Goal: Navigation & Orientation: Find specific page/section

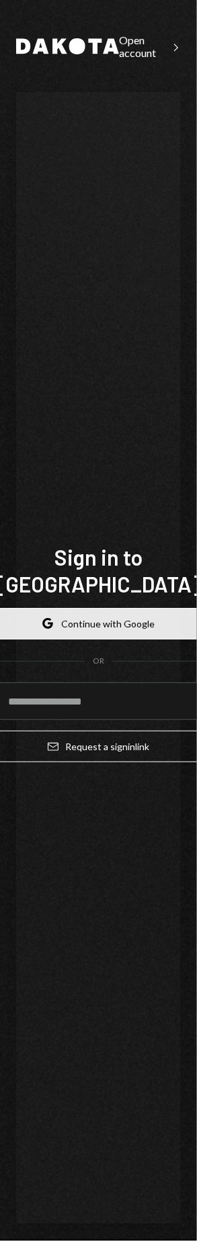
click at [99, 615] on button "Google Continue with Google" at bounding box center [98, 625] width 203 height 32
click at [136, 611] on button "Google Continue with Google" at bounding box center [98, 625] width 203 height 32
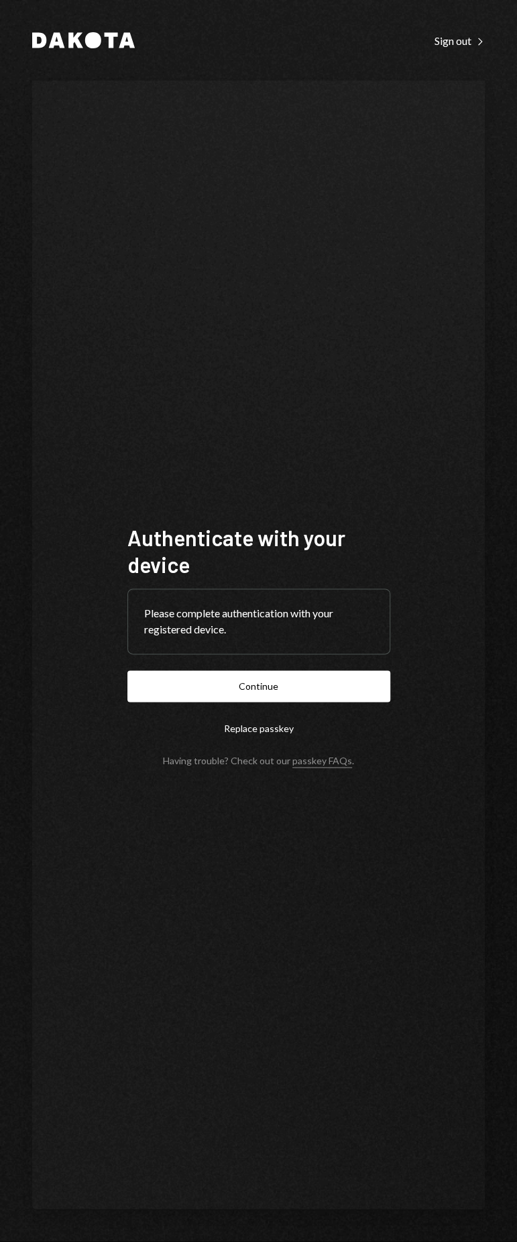
click at [281, 685] on button "Continue" at bounding box center [259, 686] width 263 height 32
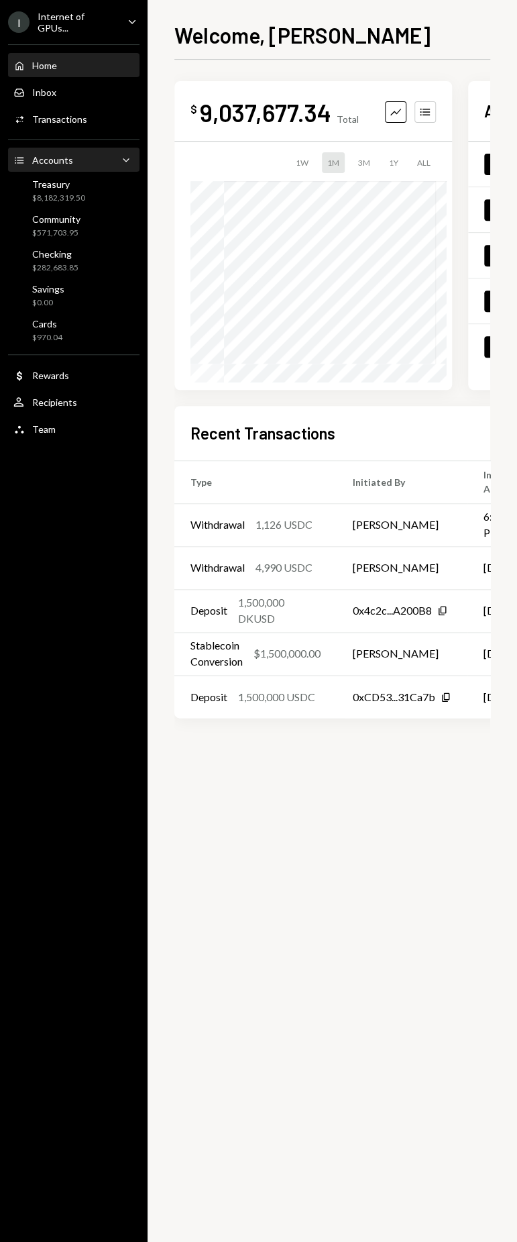
click at [61, 157] on div "Accounts" at bounding box center [52, 159] width 41 height 11
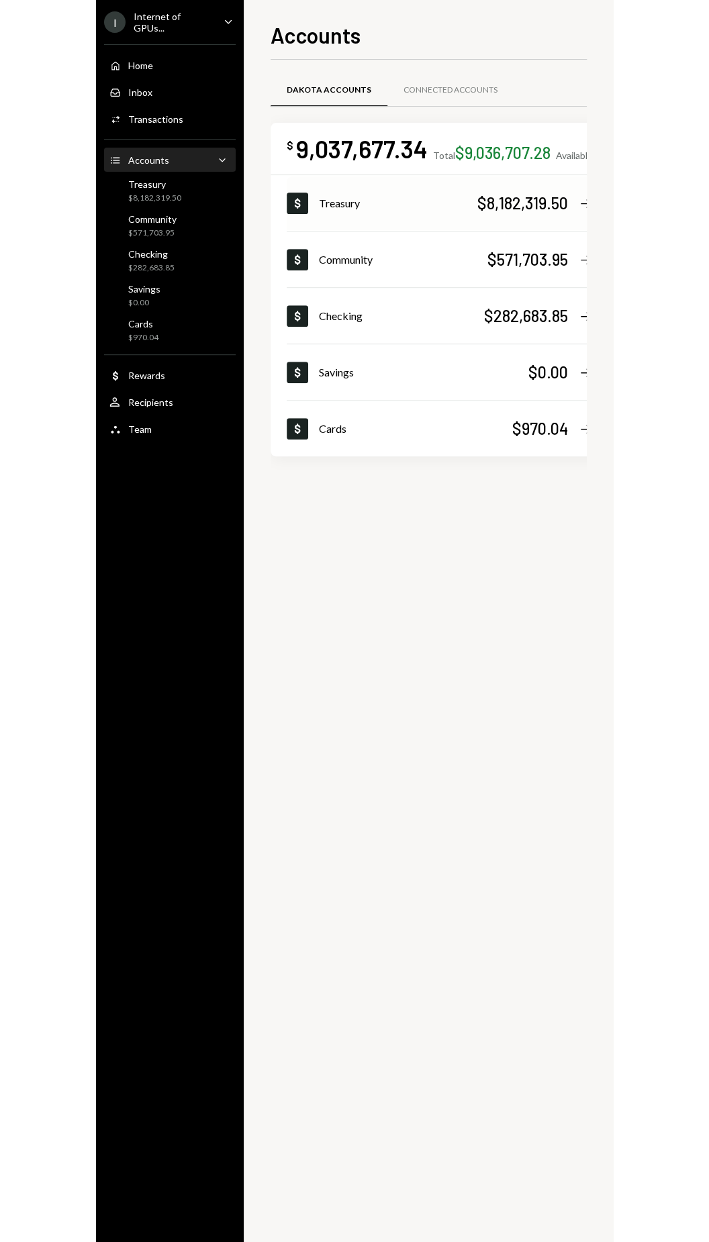
scroll to position [0, 20]
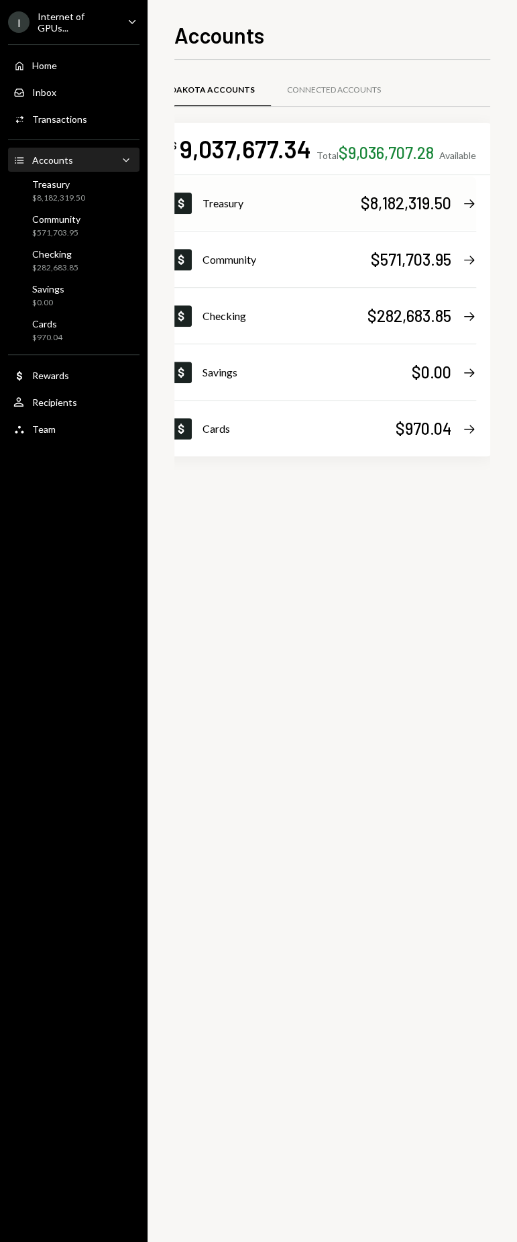
click at [459, 197] on div "$8,182,319.50 Right Arrow" at bounding box center [418, 203] width 115 height 22
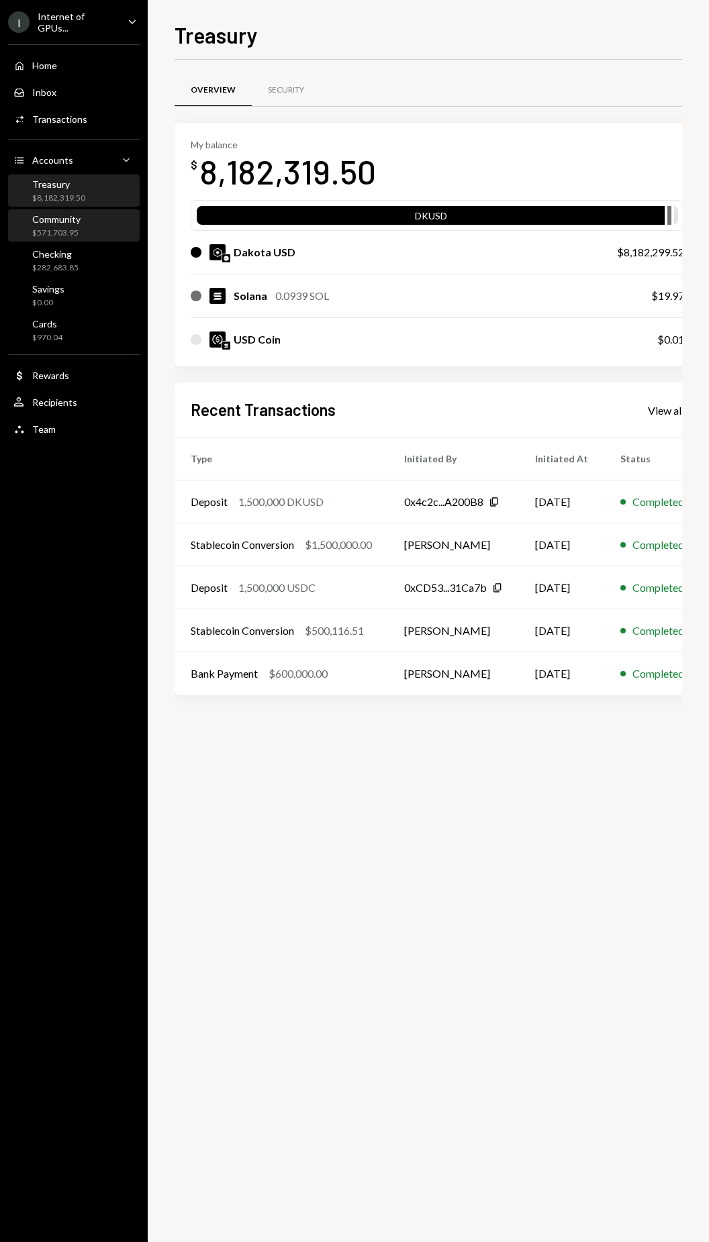
click at [77, 217] on div "Community" at bounding box center [56, 218] width 48 height 11
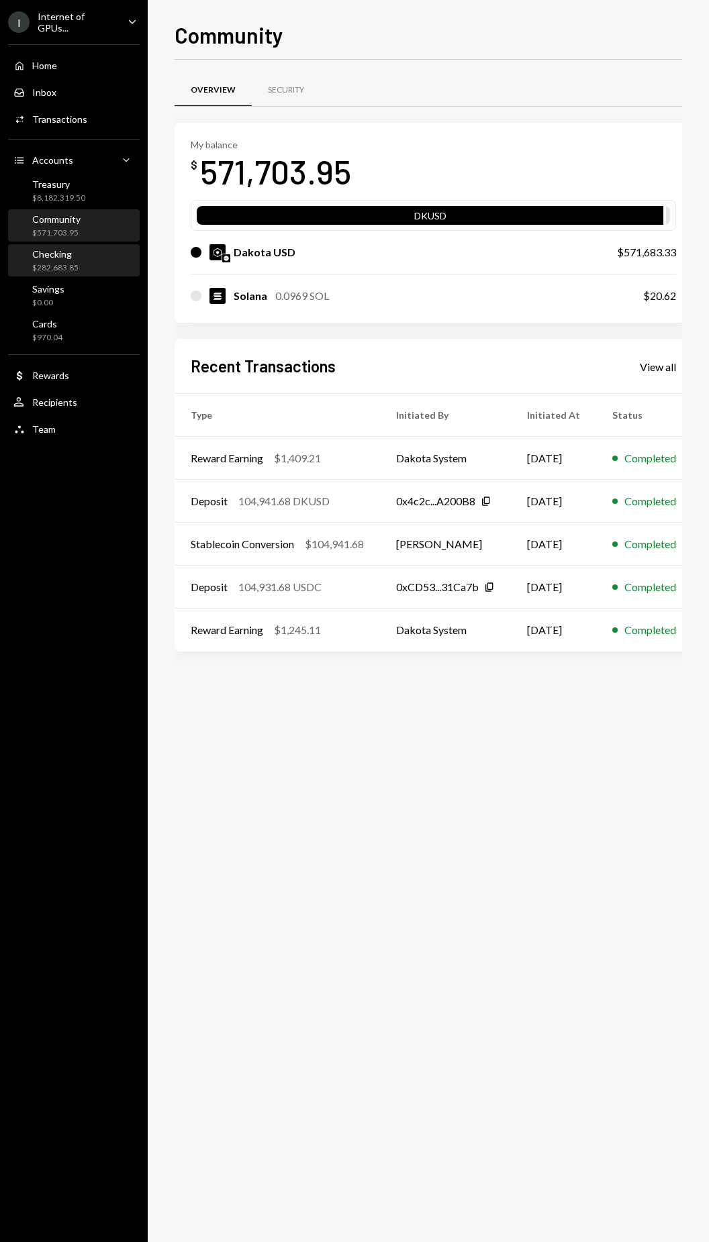
click at [92, 266] on div "Checking $282,683.85" at bounding box center [73, 261] width 121 height 26
